Goal: Check status: Check status

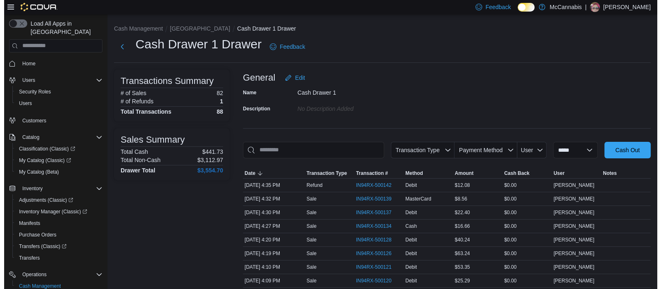
scroll to position [55, 0]
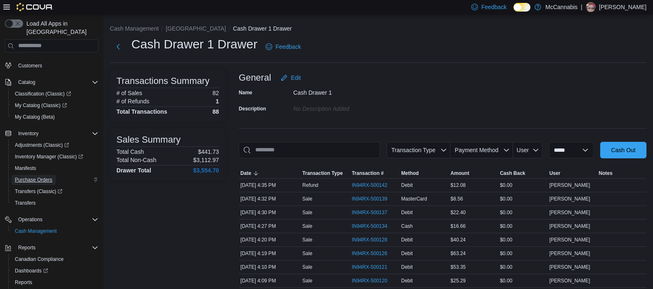
click at [37, 176] on span "Purchase Orders" at bounding box center [34, 179] width 38 height 7
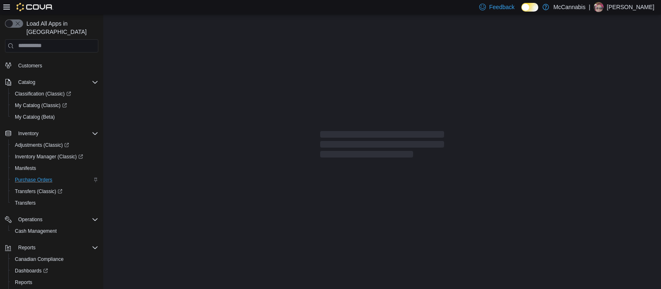
scroll to position [55, 0]
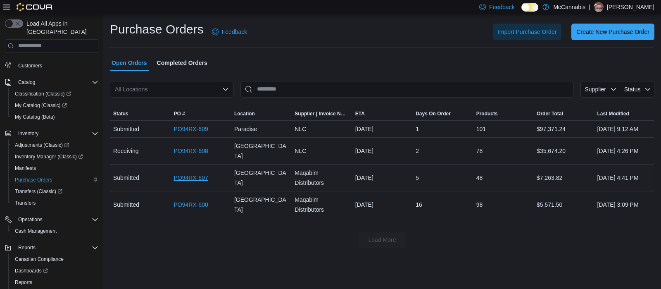
click at [196, 183] on link "PO94RX-607" at bounding box center [191, 178] width 34 height 10
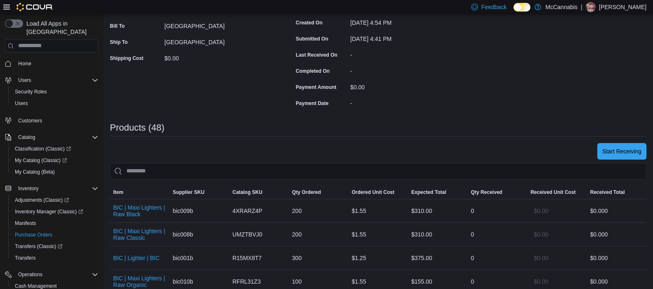
scroll to position [155, 0]
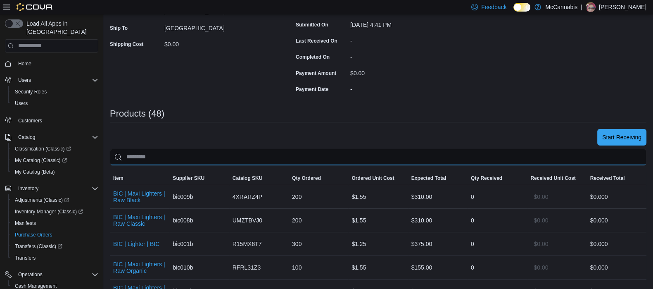
click at [345, 160] on input "search" at bounding box center [378, 157] width 537 height 17
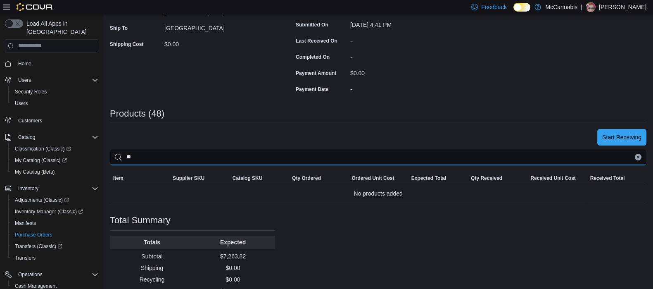
type input "*"
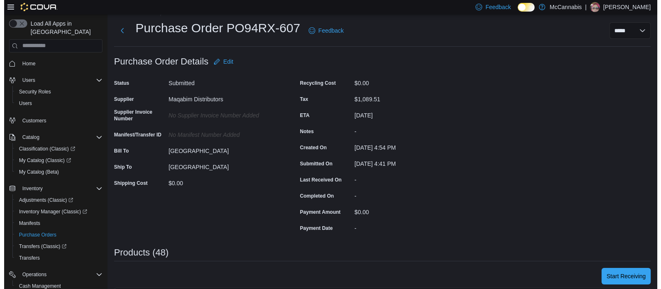
scroll to position [0, 0]
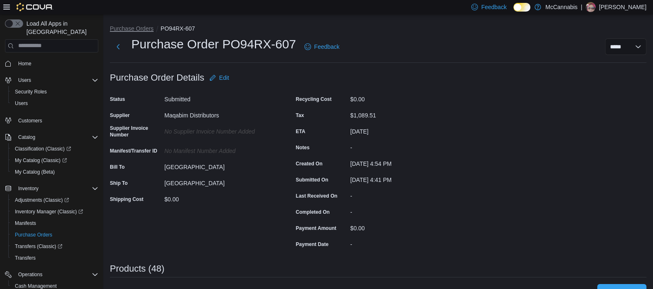
click at [138, 31] on button "Purchase Orders" at bounding box center [132, 28] width 44 height 7
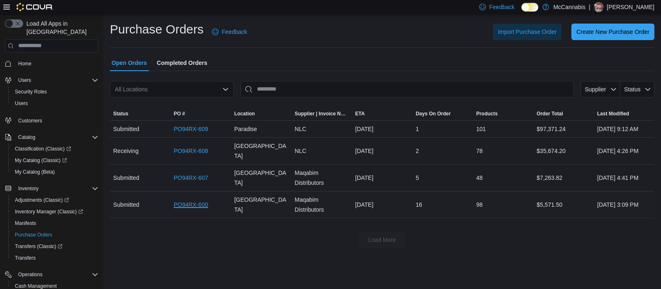
click at [196, 209] on link "PO94RX-600" at bounding box center [191, 205] width 34 height 10
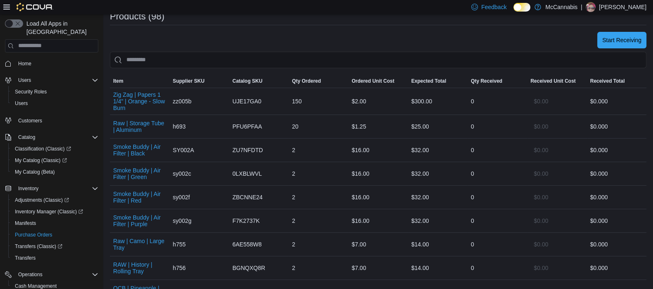
scroll to position [155, 0]
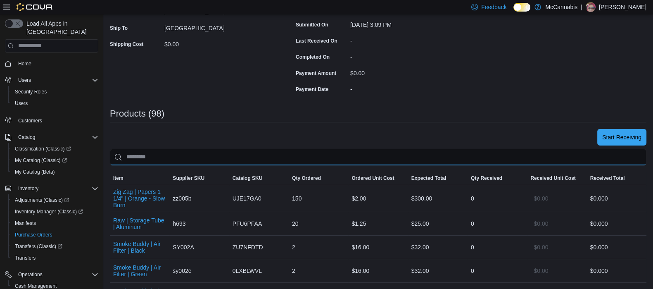
click at [305, 150] on input "search" at bounding box center [378, 157] width 537 height 17
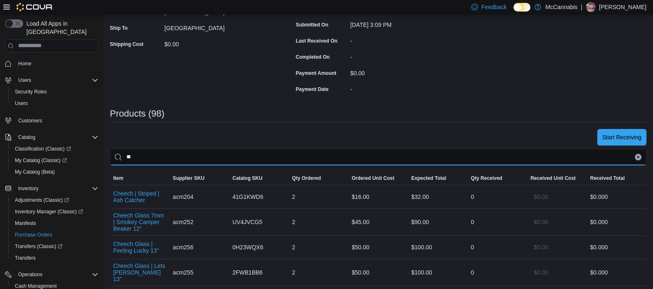
type input "*"
